Goal: Transaction & Acquisition: Purchase product/service

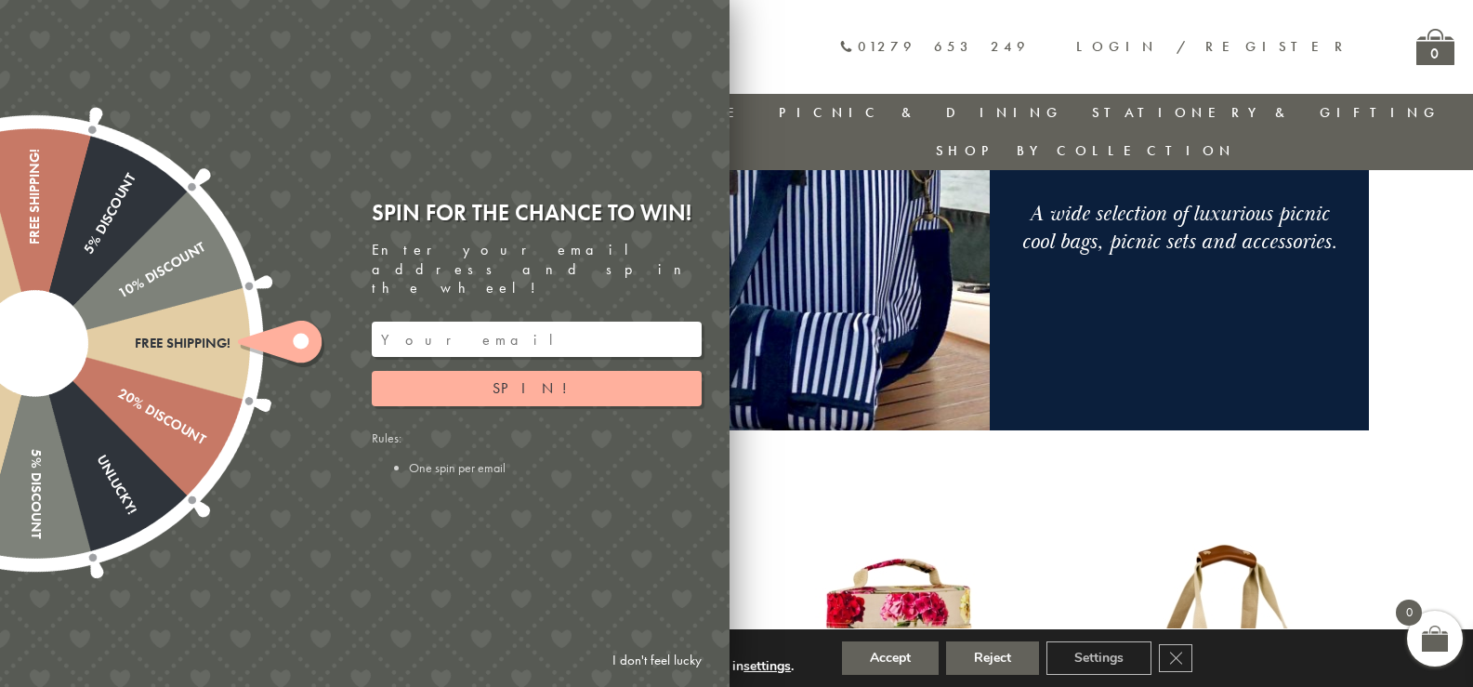
scroll to position [741, 0]
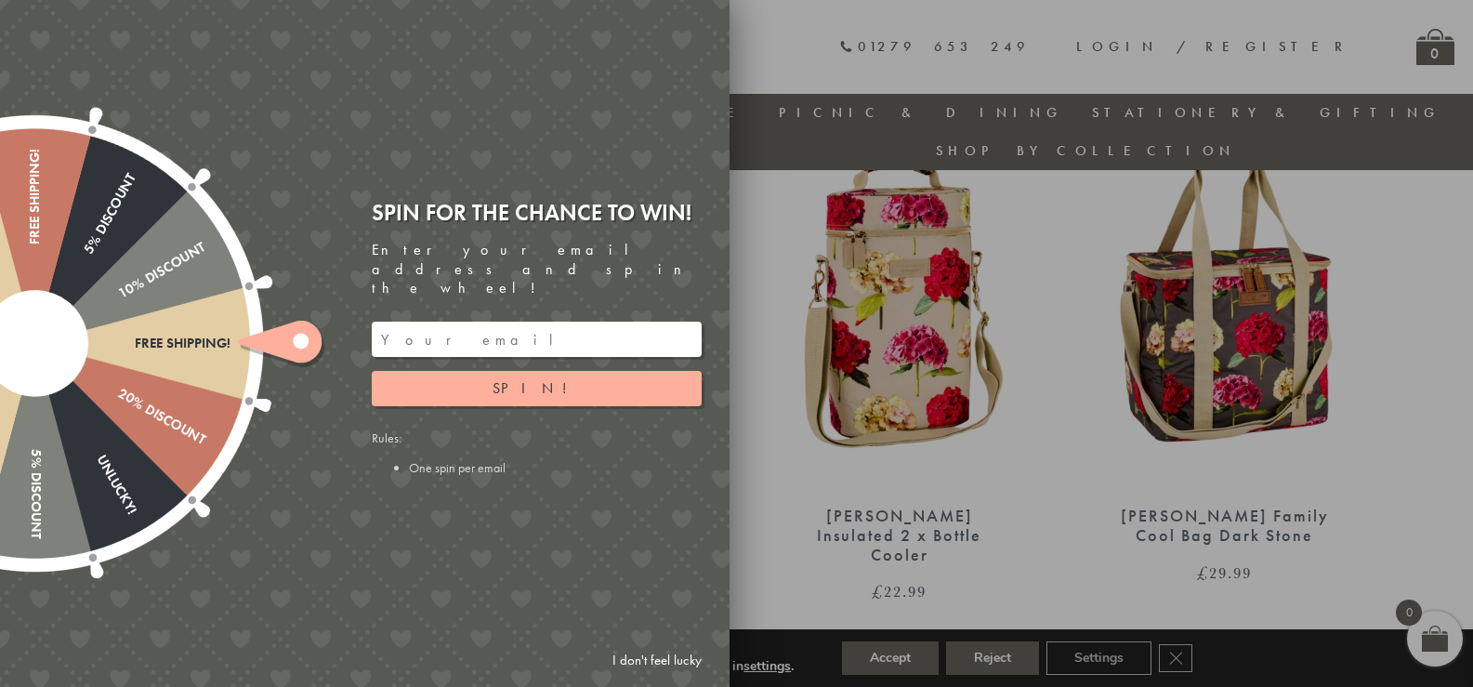
drag, startPoint x: 307, startPoint y: 335, endPoint x: 303, endPoint y: 515, distance: 180.3
click at [304, 514] on div "Free shipping! 20% Discount Unlucky! 5% Discount 10% Discount Unlucky! 15% Disc…" at bounding box center [260, 343] width 938 height 687
click at [725, 164] on div "Free shipping! 20% Discount Unlucky! 5% Discount 10% Discount Unlucky! 15% Disc…" at bounding box center [260, 343] width 938 height 687
click at [640, 655] on link "I don't feel lucky" at bounding box center [657, 660] width 108 height 34
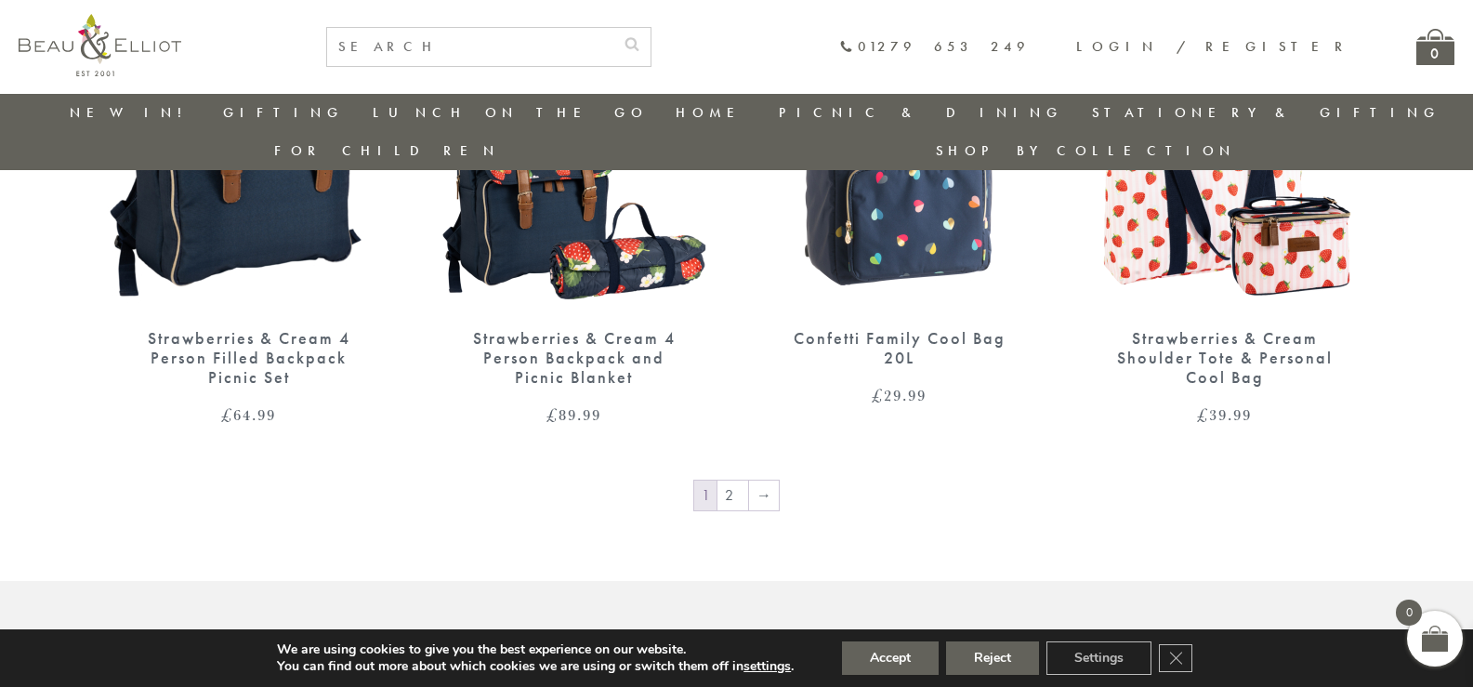
scroll to position [3359, 0]
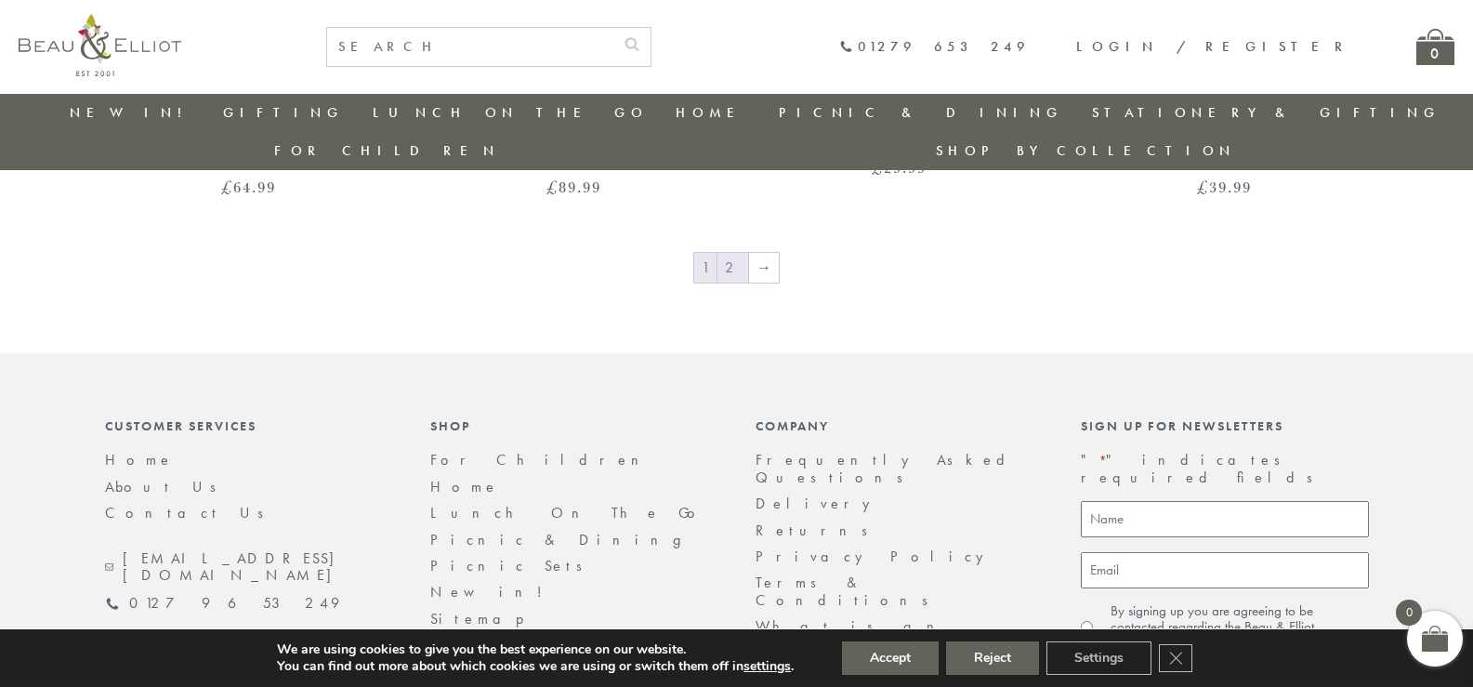
click at [733, 253] on link "2" at bounding box center [732, 268] width 31 height 30
